Goal: Task Accomplishment & Management: Manage account settings

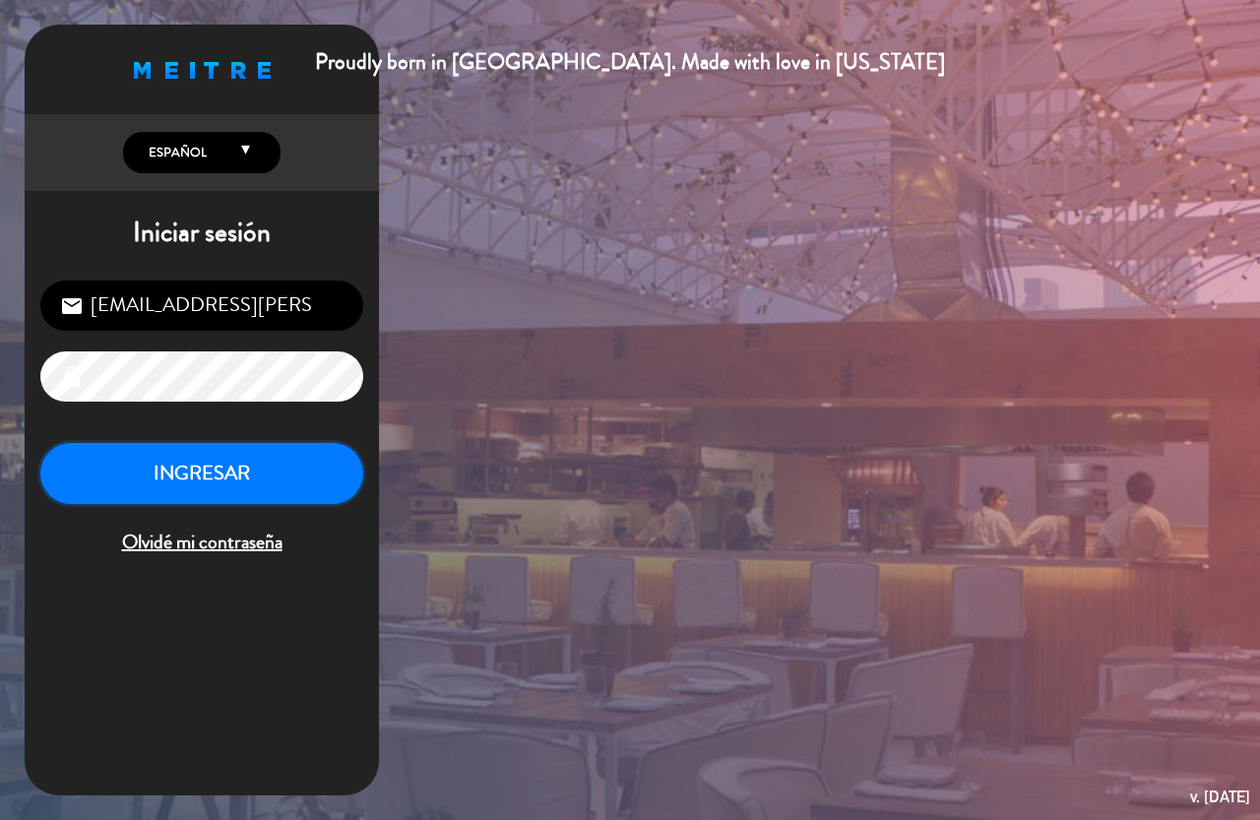
click at [174, 447] on button "INGRESAR" at bounding box center [201, 474] width 323 height 62
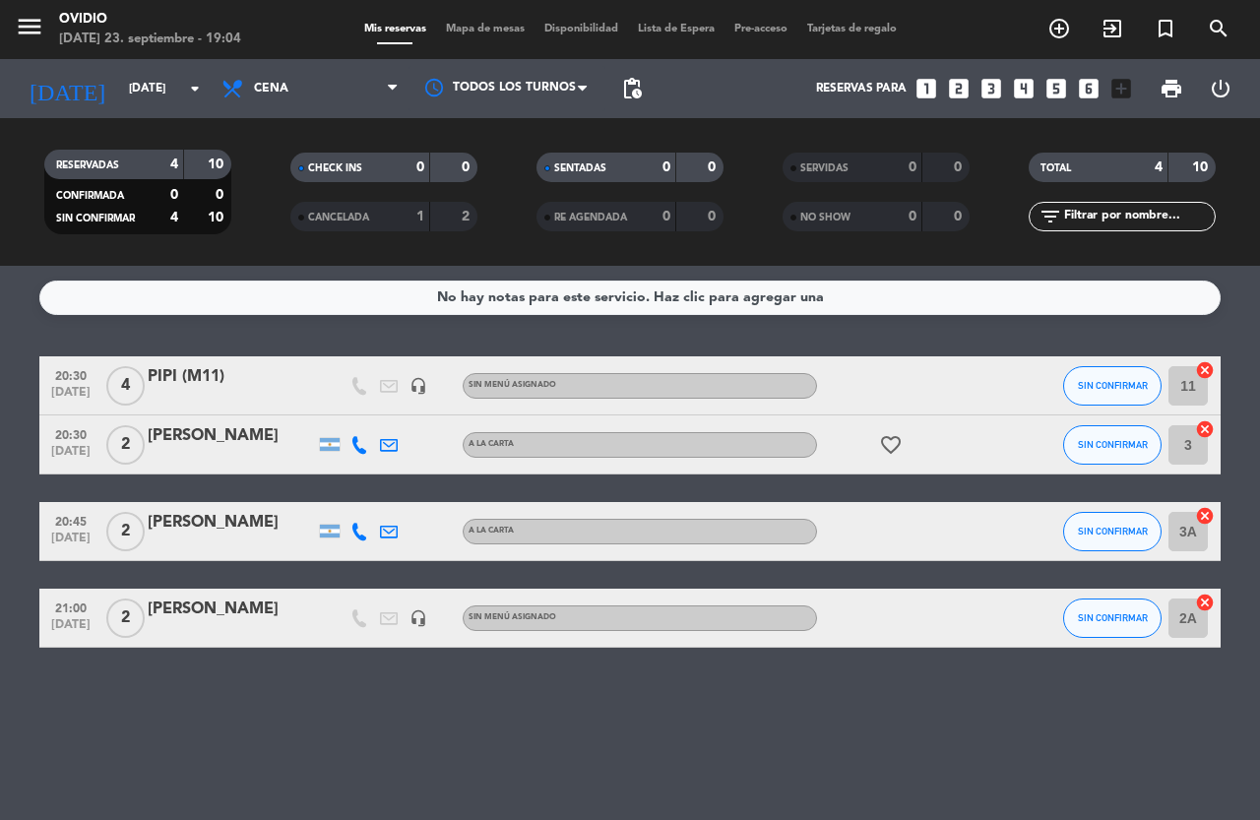
click at [895, 447] on icon "favorite_border" at bounding box center [891, 445] width 24 height 24
click at [266, 431] on div "[PERSON_NAME]" at bounding box center [231, 436] width 167 height 26
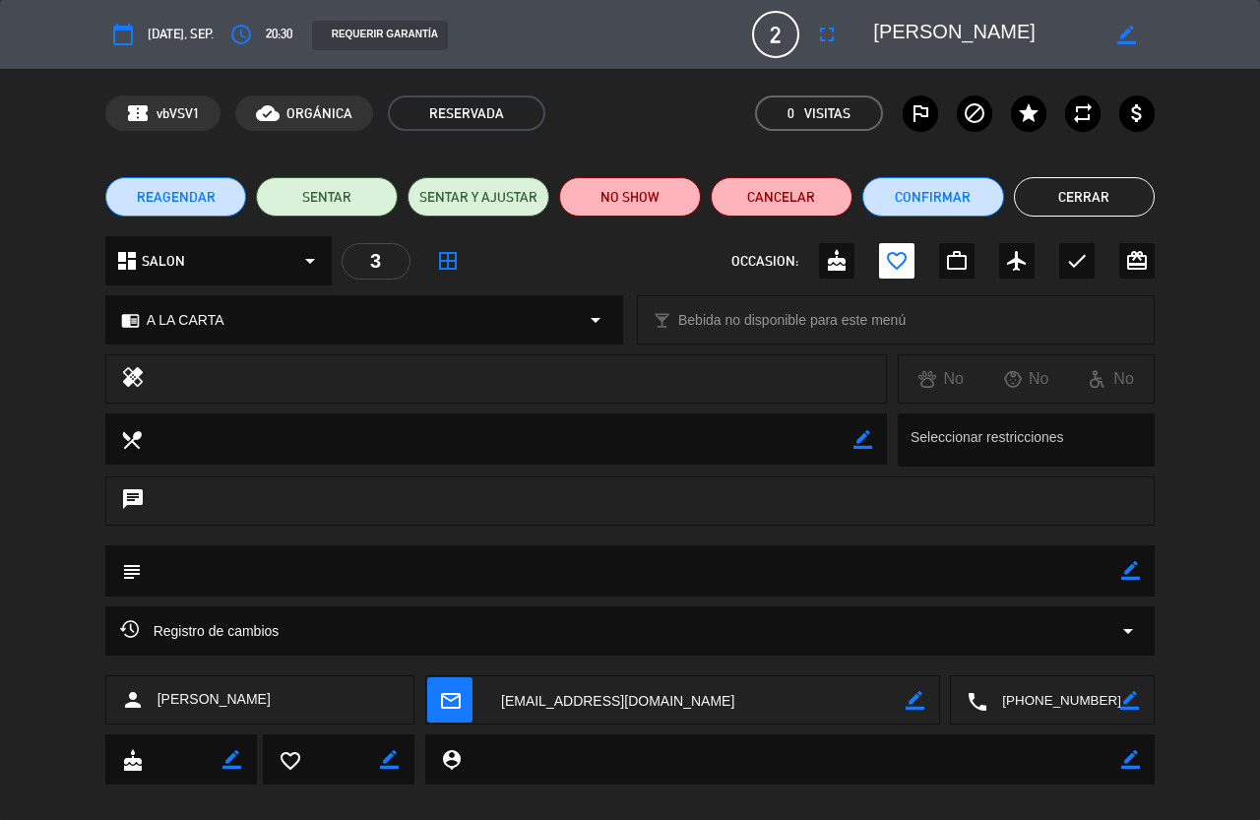
click at [1048, 191] on button "Cerrar" at bounding box center [1085, 196] width 142 height 39
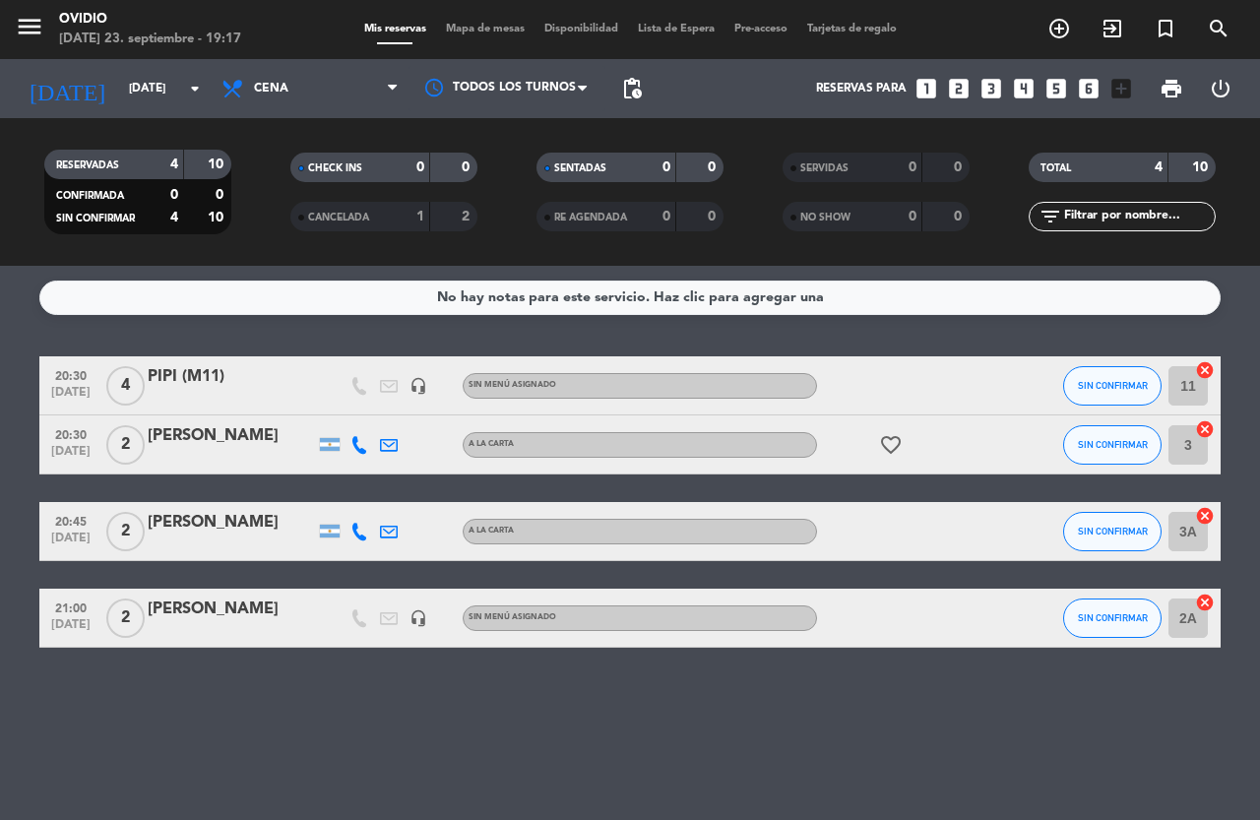
click at [888, 434] on icon "favorite_border" at bounding box center [891, 445] width 24 height 24
click at [888, 435] on icon "favorite_border" at bounding box center [891, 445] width 24 height 24
click at [0, 460] on bookings-row "20:30 [DATE] 4 PIPI (M11) headset_mic Sin menú asignado SIN CONFIRMAR 11 cancel…" at bounding box center [630, 501] width 1260 height 291
click at [20, 421] on bookings-row "20:30 [DATE] 4 PIPI (M11) headset_mic Sin menú asignado SIN CONFIRMAR 11 cancel…" at bounding box center [630, 501] width 1260 height 291
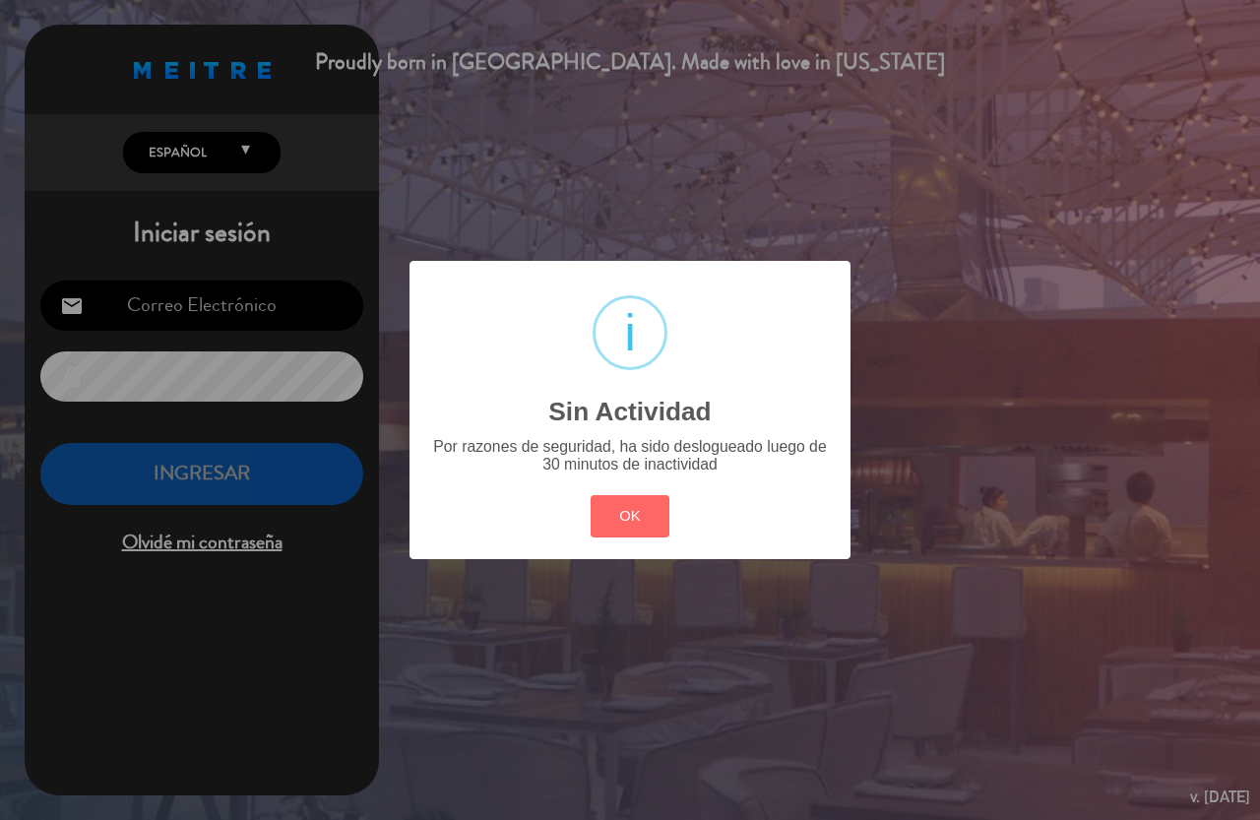
type input "[EMAIL_ADDRESS][PERSON_NAME][DOMAIN_NAME]"
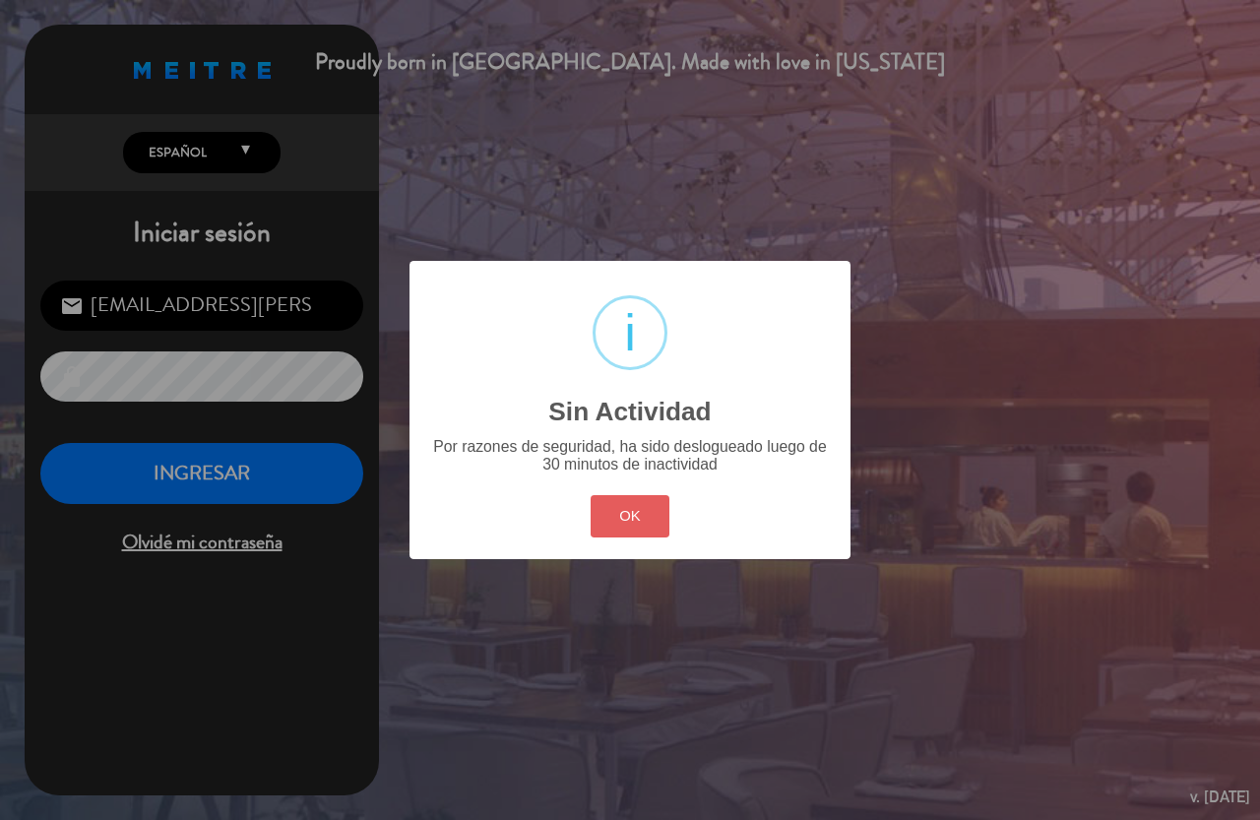
click at [618, 513] on button "OK" at bounding box center [630, 516] width 80 height 42
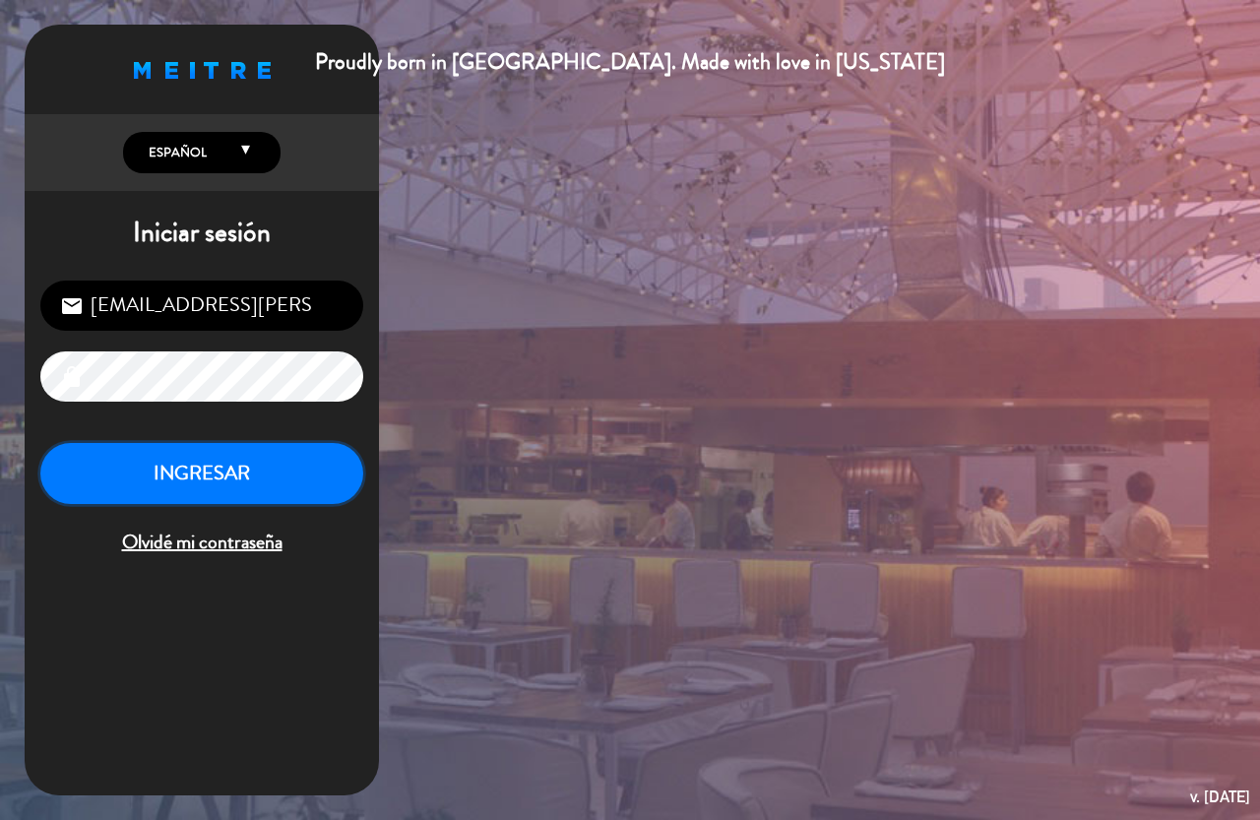
click at [316, 470] on button "INGRESAR" at bounding box center [201, 474] width 323 height 62
